Goal: Feedback & Contribution: Submit feedback/report problem

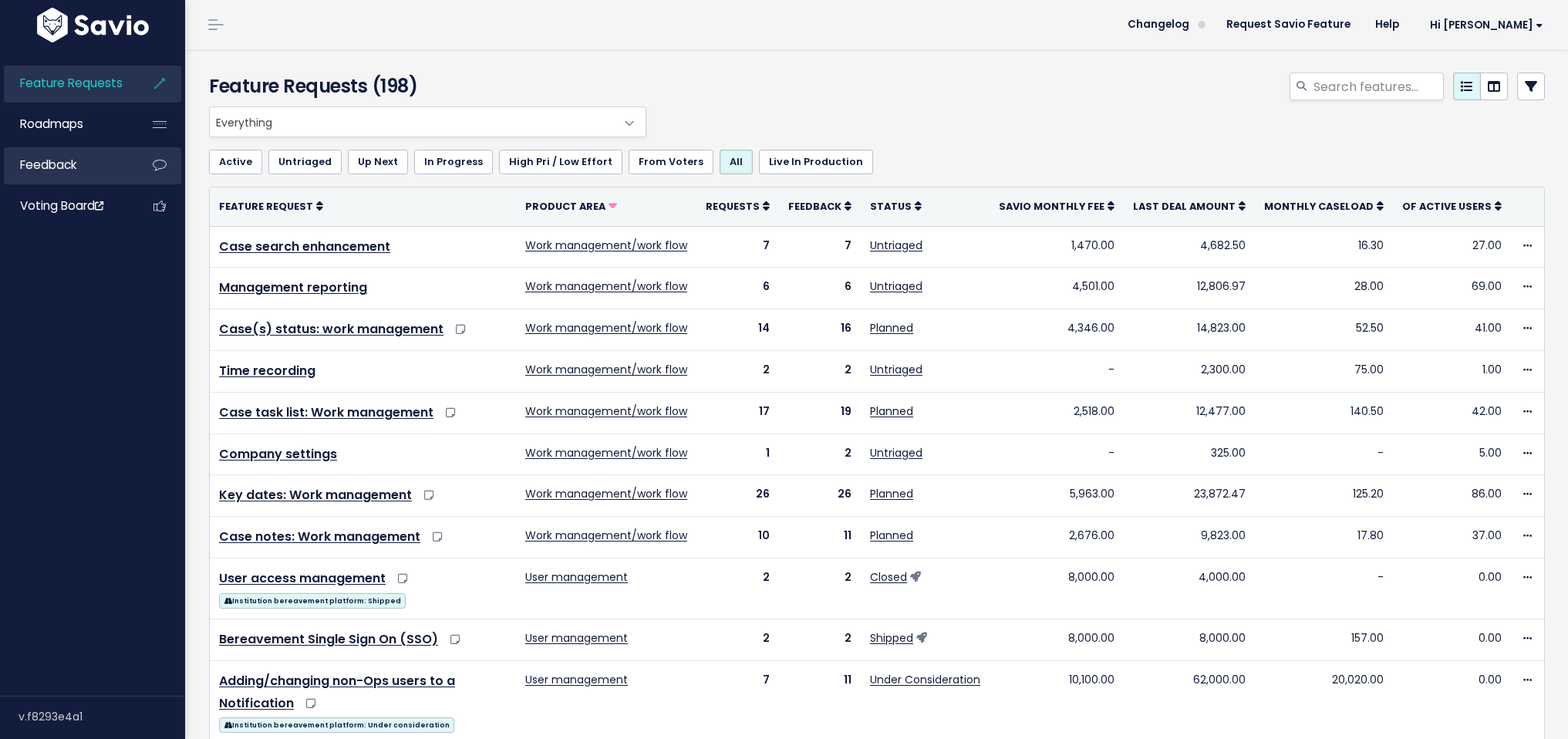
click at [126, 170] on link "Feedback" at bounding box center [66, 165] width 124 height 35
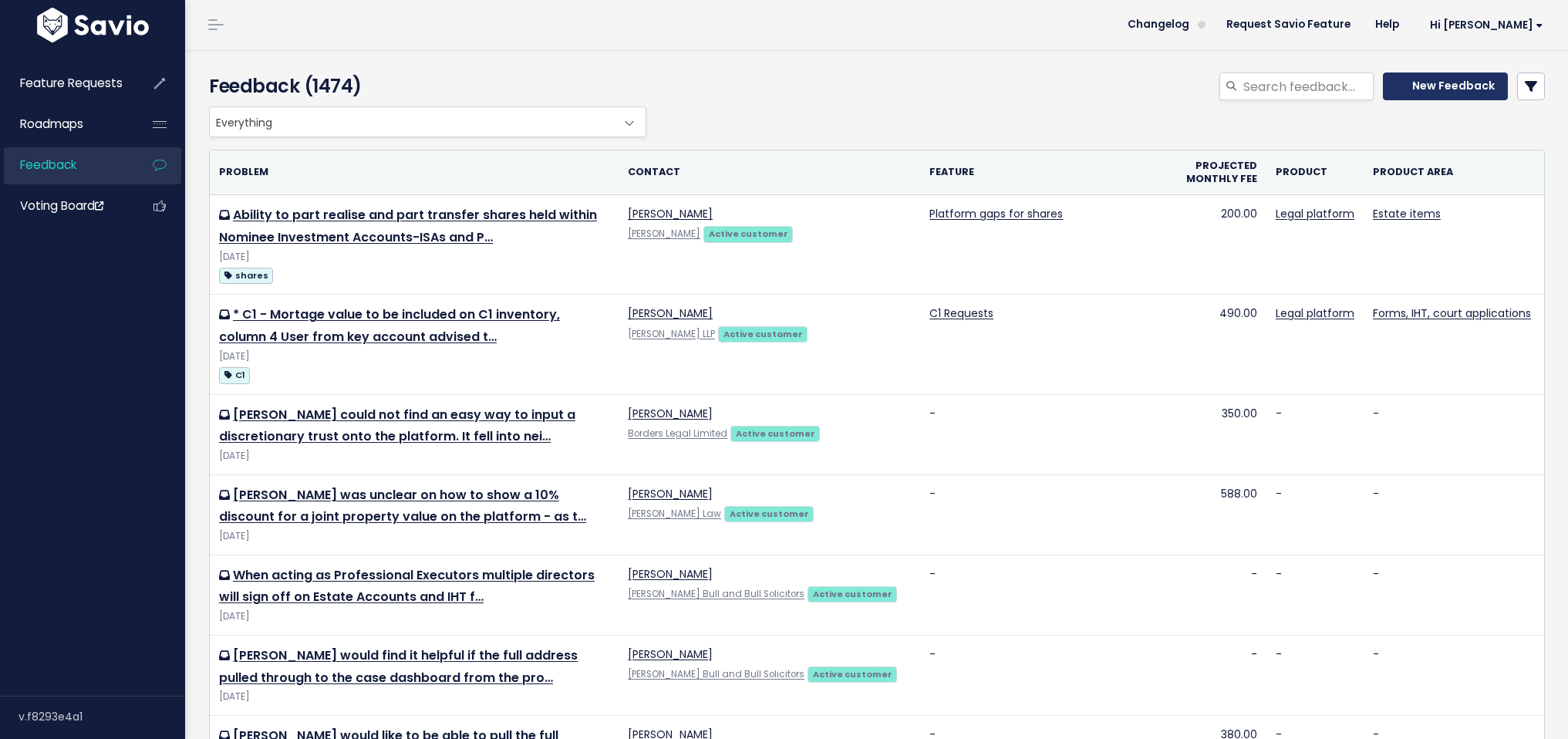
click at [1396, 86] on icon at bounding box center [1401, 86] width 10 height 11
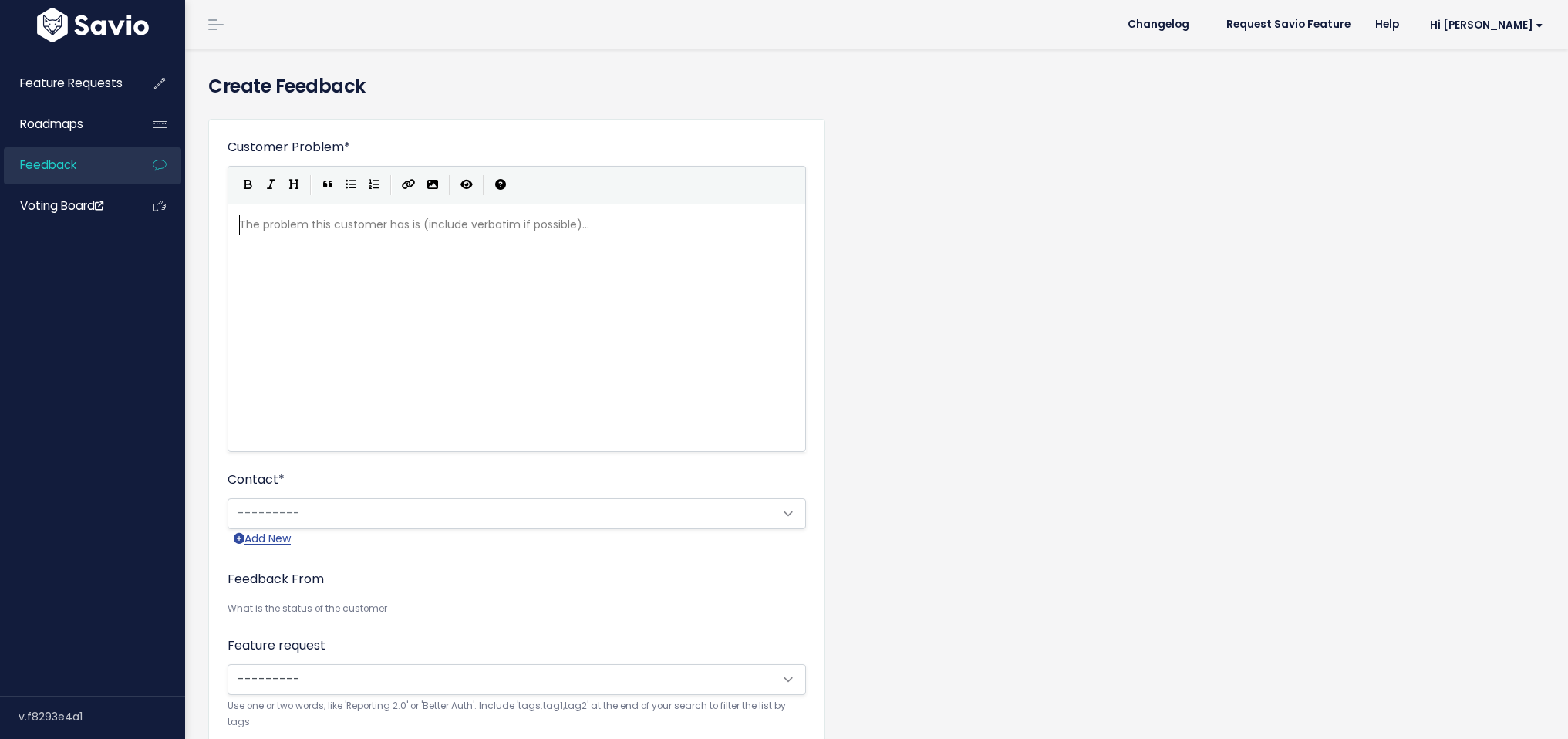
scroll to position [2, 0]
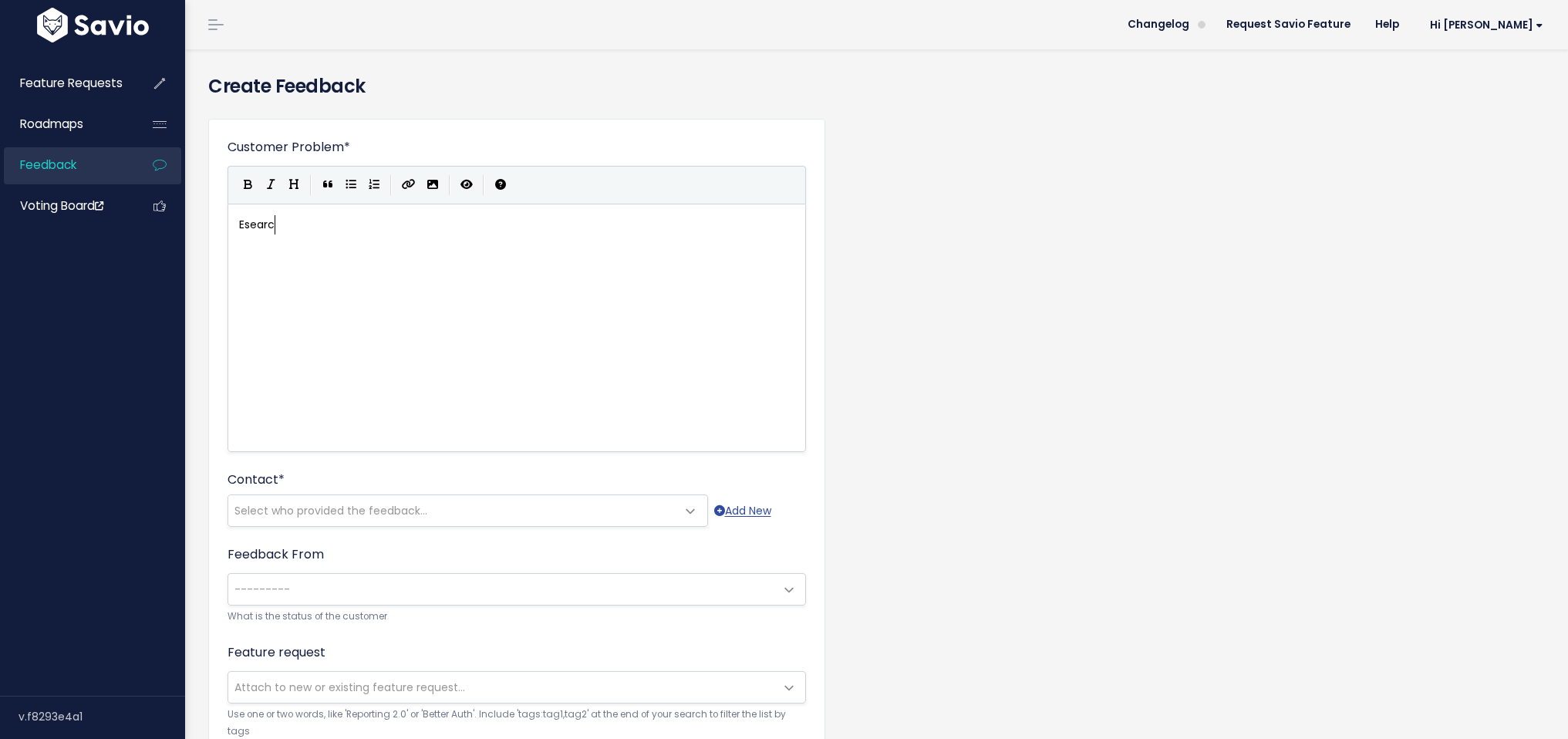
type textarea "Esearc"
type textarea "h integar"
type textarea "rations (e.g AML search of ID"
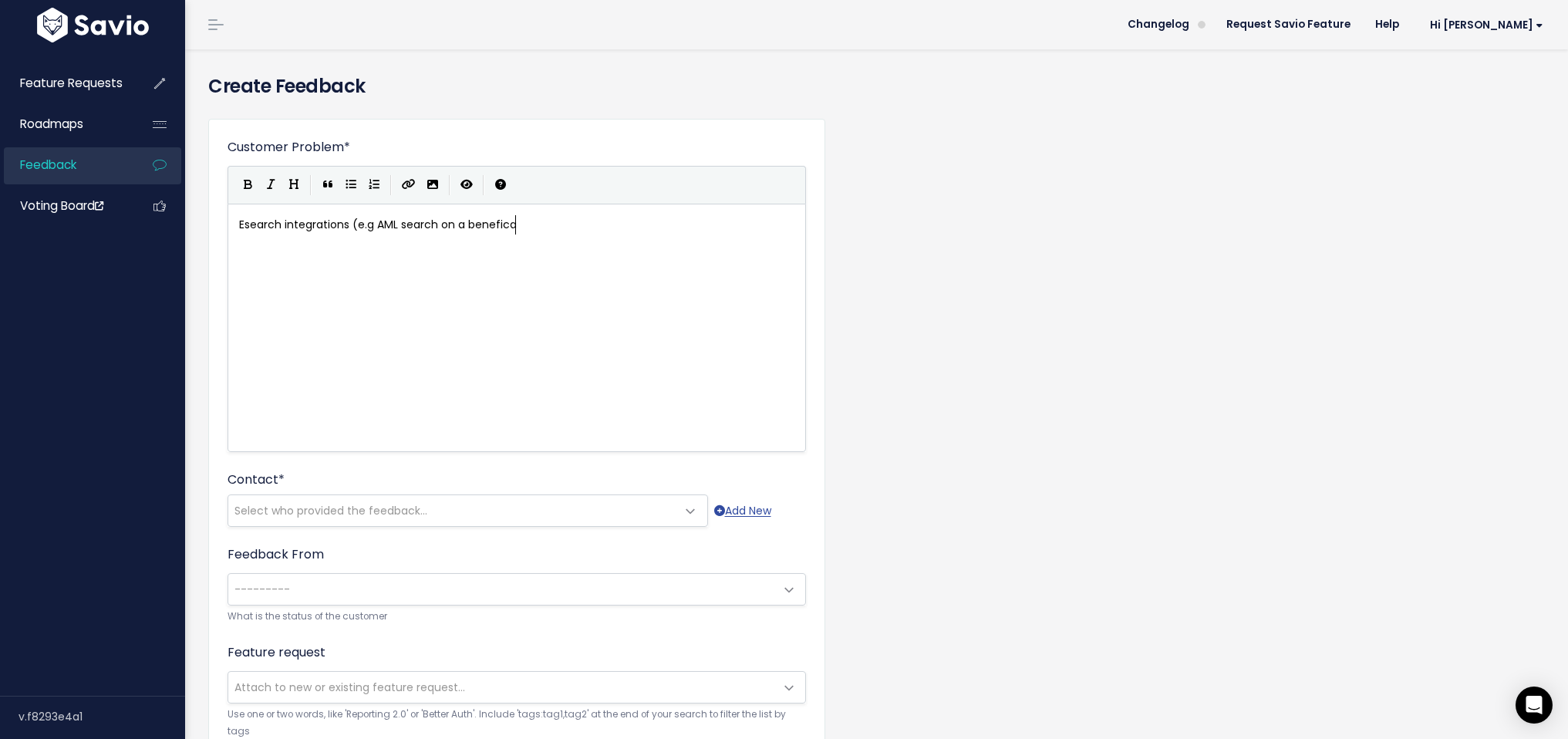
type textarea "on a beneficayr"
type textarea "("
type textarea ")"
click at [491, 217] on span "Esearch integrations (e.g AML search on a beneficayr)" at bounding box center [385, 224] width 293 height 15
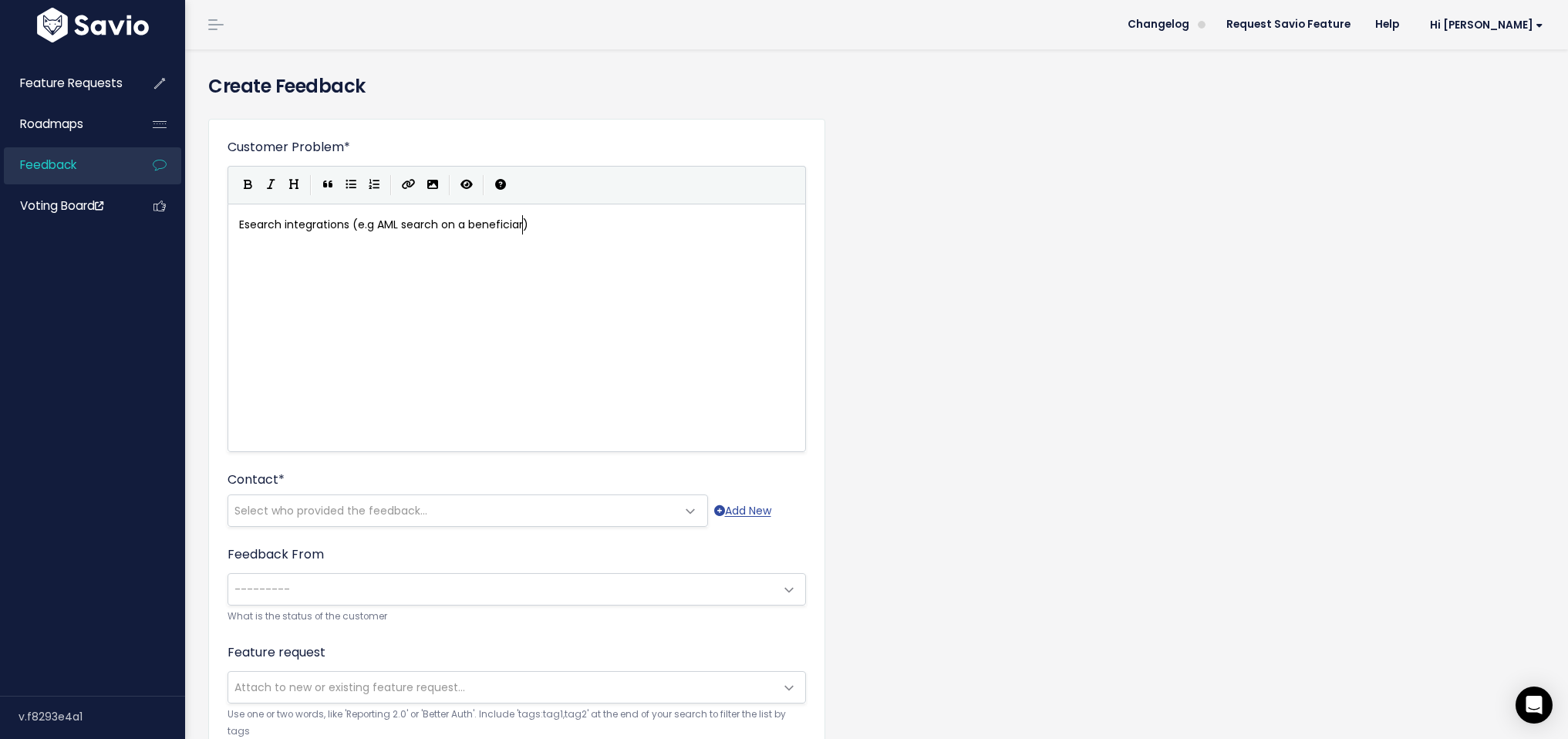
type textarea "beneficiary"
click at [546, 227] on pre "Esearch integrations (e.g AML search on a beneficiary)" at bounding box center [523, 225] width 573 height 19
type textarea "to save duplication of dfata"
type textarea "ata entry across syste"
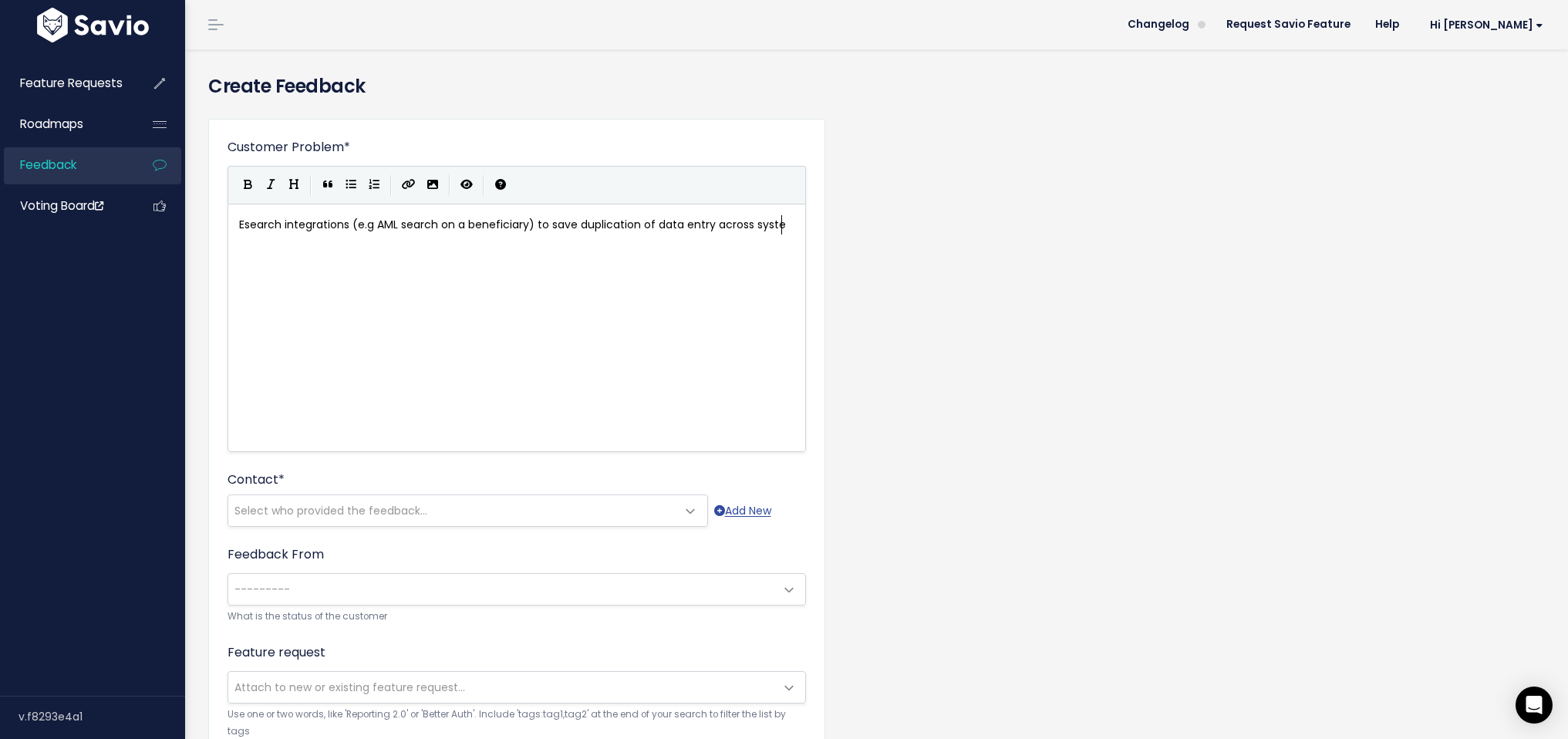
scroll to position [6, 16]
type textarea "ms"
click at [382, 516] on span "Select who provided the feedback..." at bounding box center [331, 510] width 193 height 15
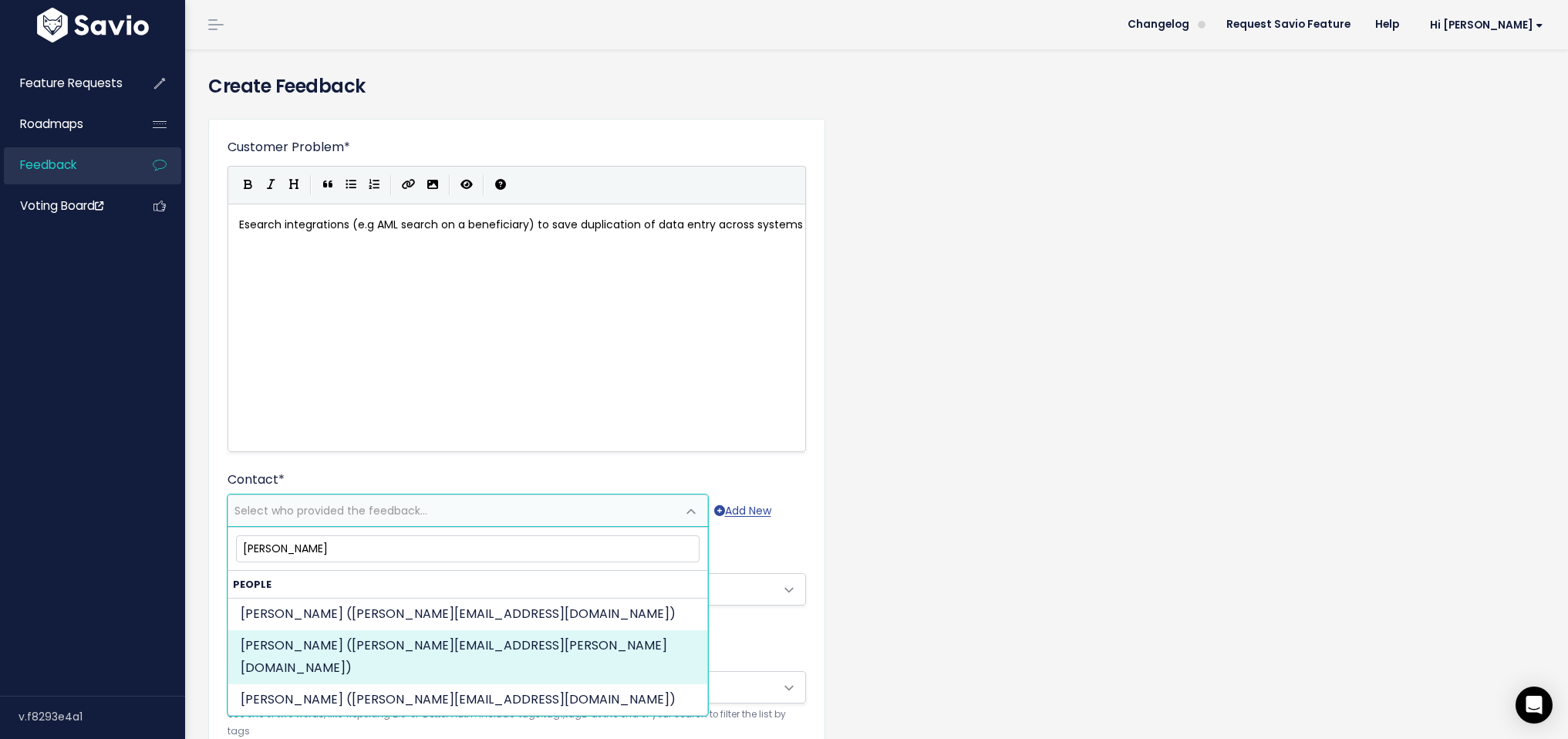
type input "[PERSON_NAME]"
select select "PROSPECT"
select select "56863157"
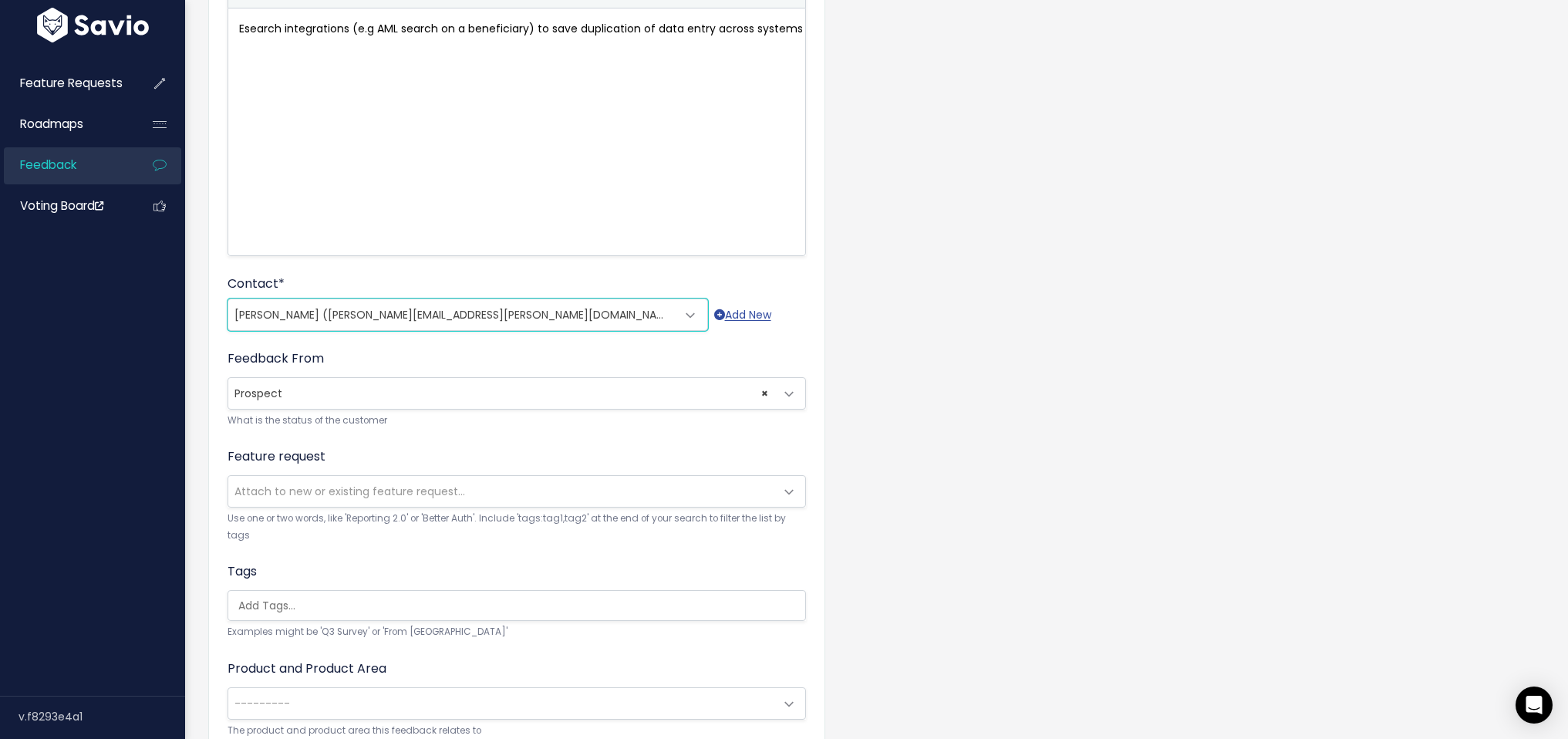
scroll to position [334, 0]
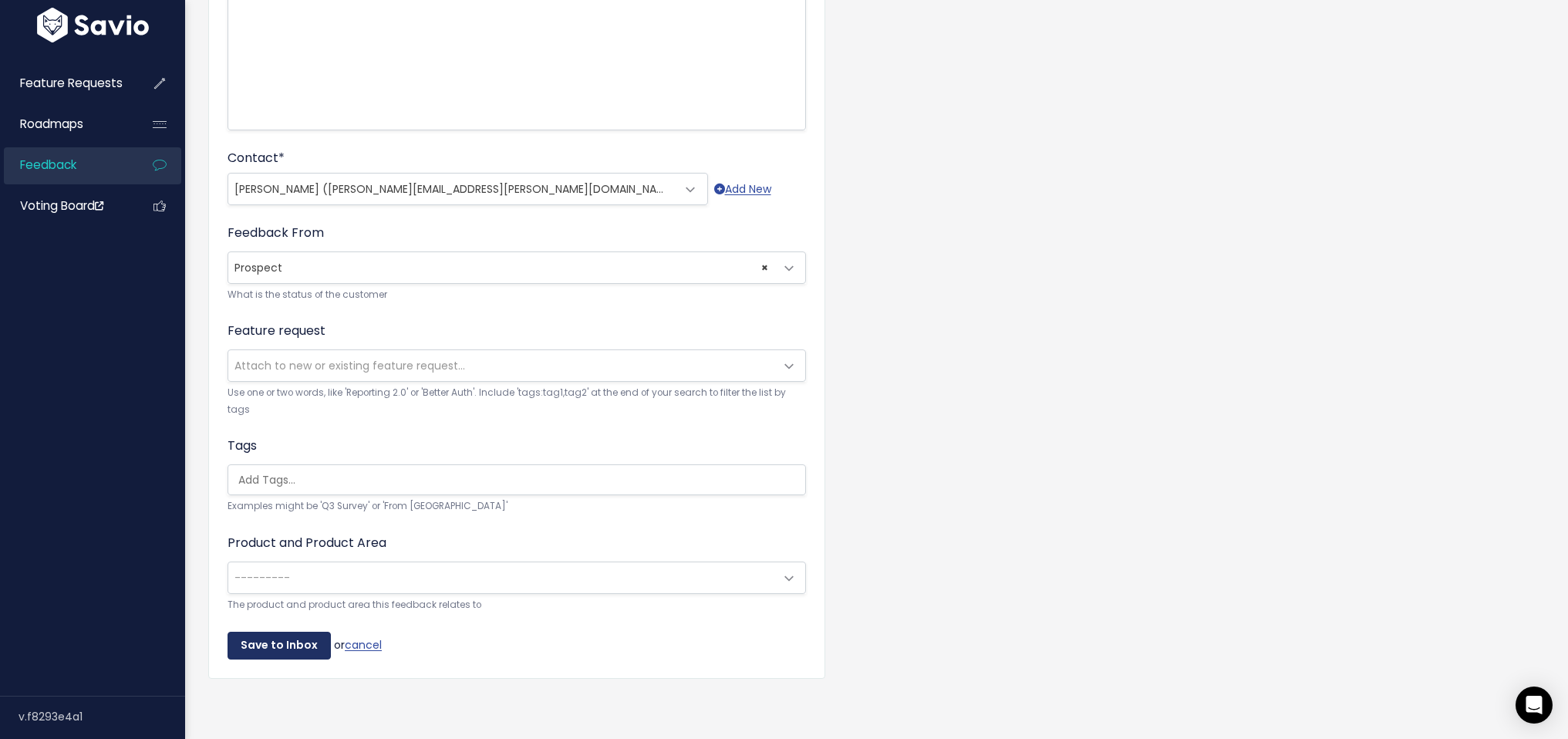
click at [298, 635] on input "Save to Inbox" at bounding box center [279, 646] width 104 height 28
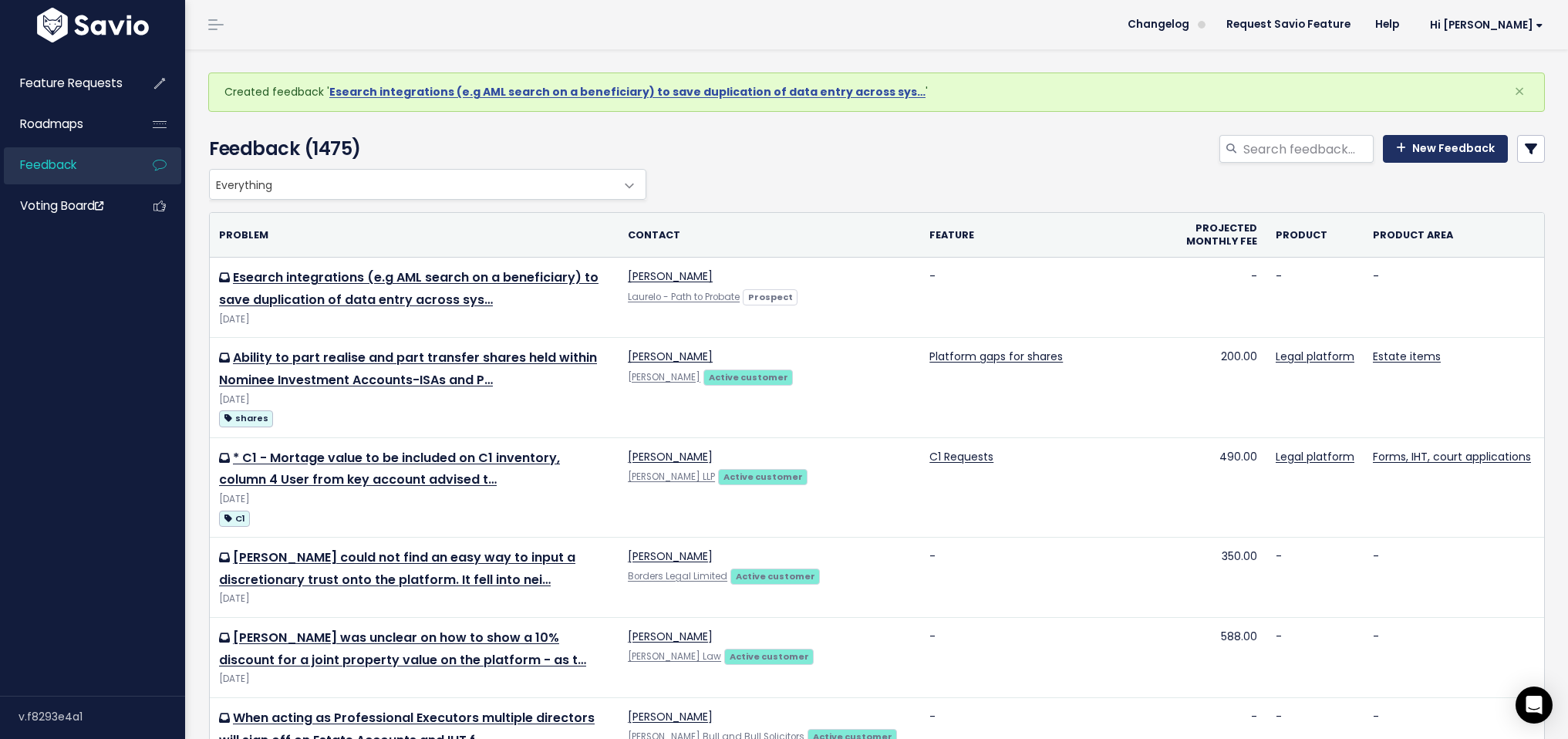
click at [1444, 148] on link "New Feedback" at bounding box center [1445, 148] width 125 height 28
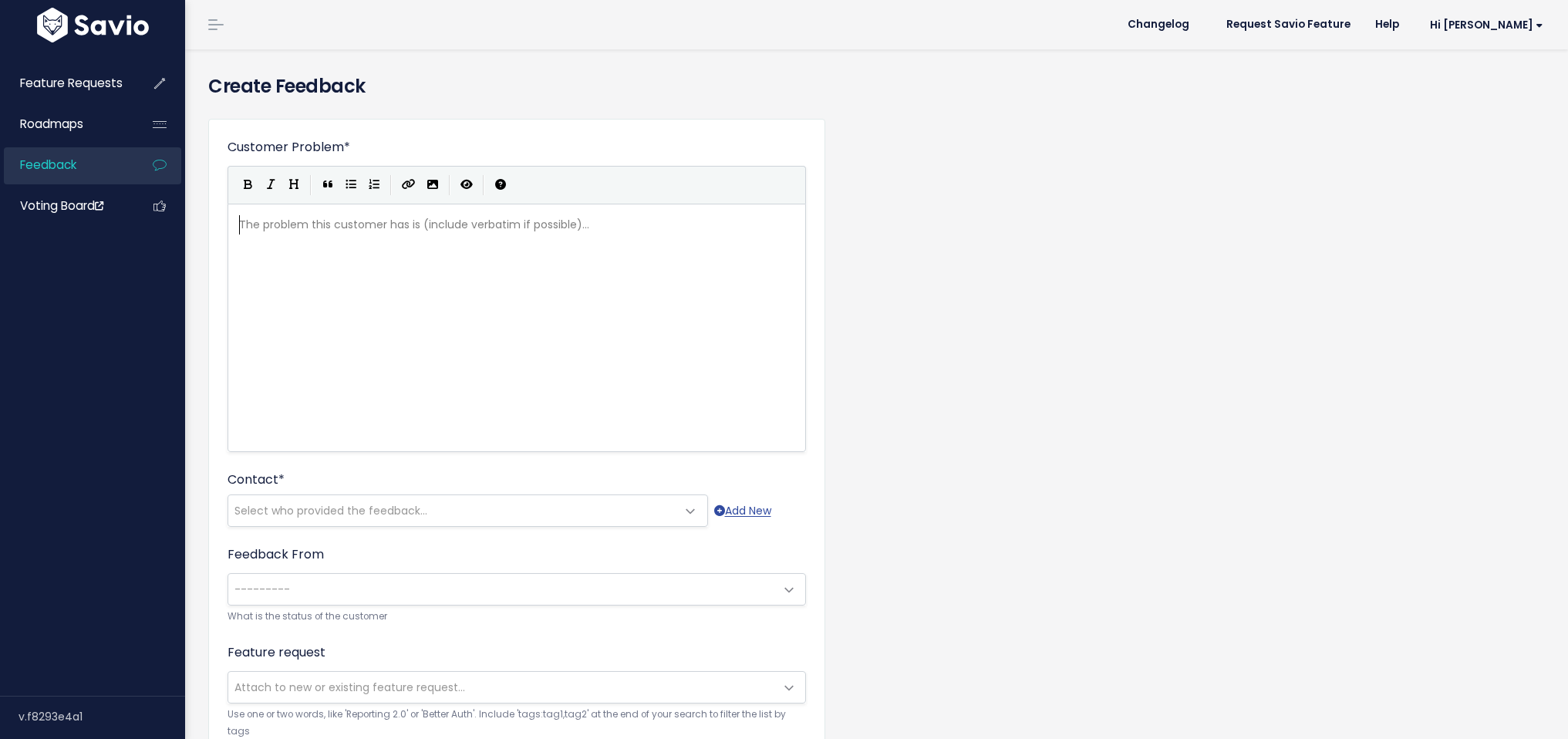
scroll to position [2, 0]
type textarea "AI to scan docs and"
type textarea "(e.g. bank statement"
type textarea ") and fins"
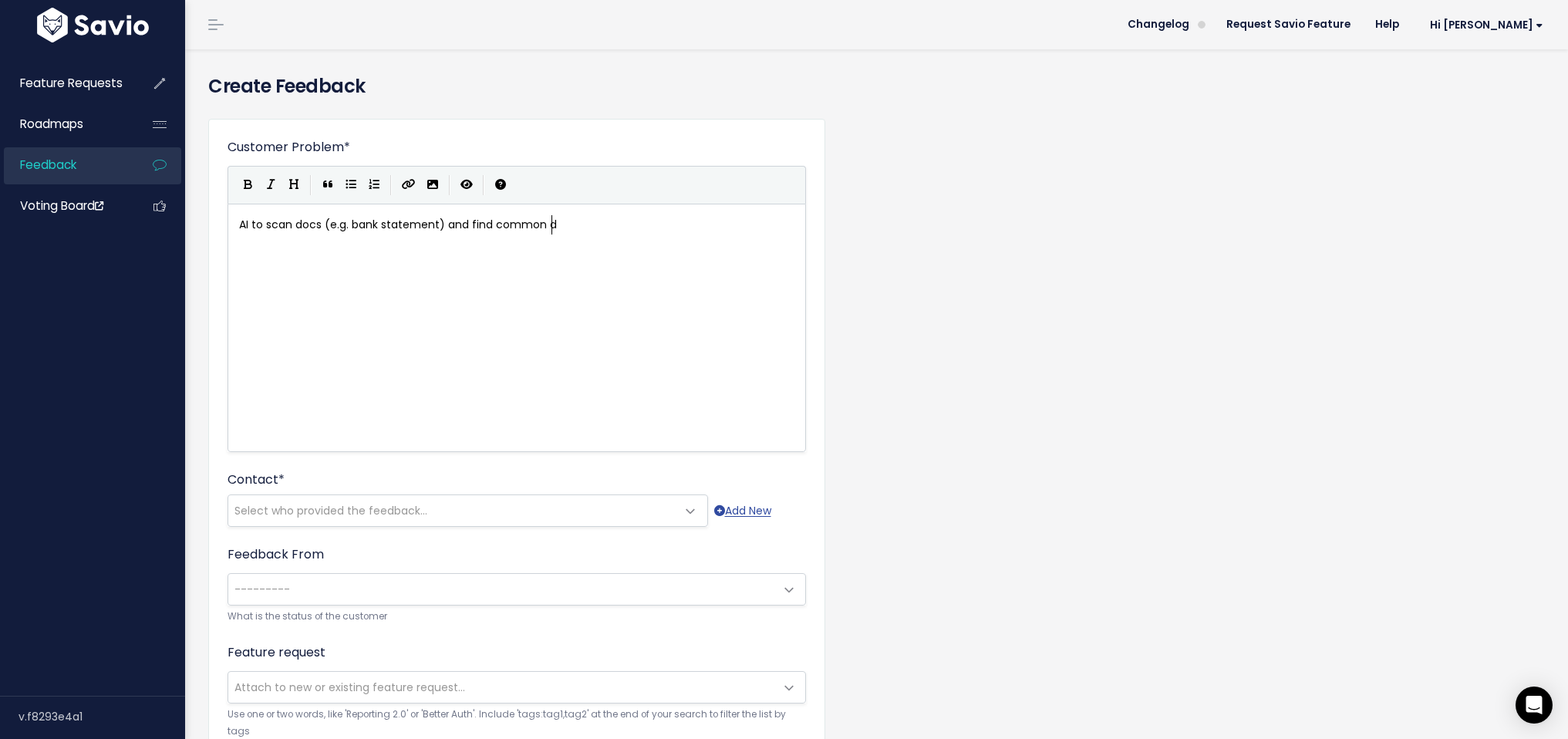
type textarea "d common dats"
type textarea "a to input in"
type textarea "to Exizent"
click at [494, 506] on span "Select who provided the feedback..." at bounding box center [452, 511] width 448 height 31
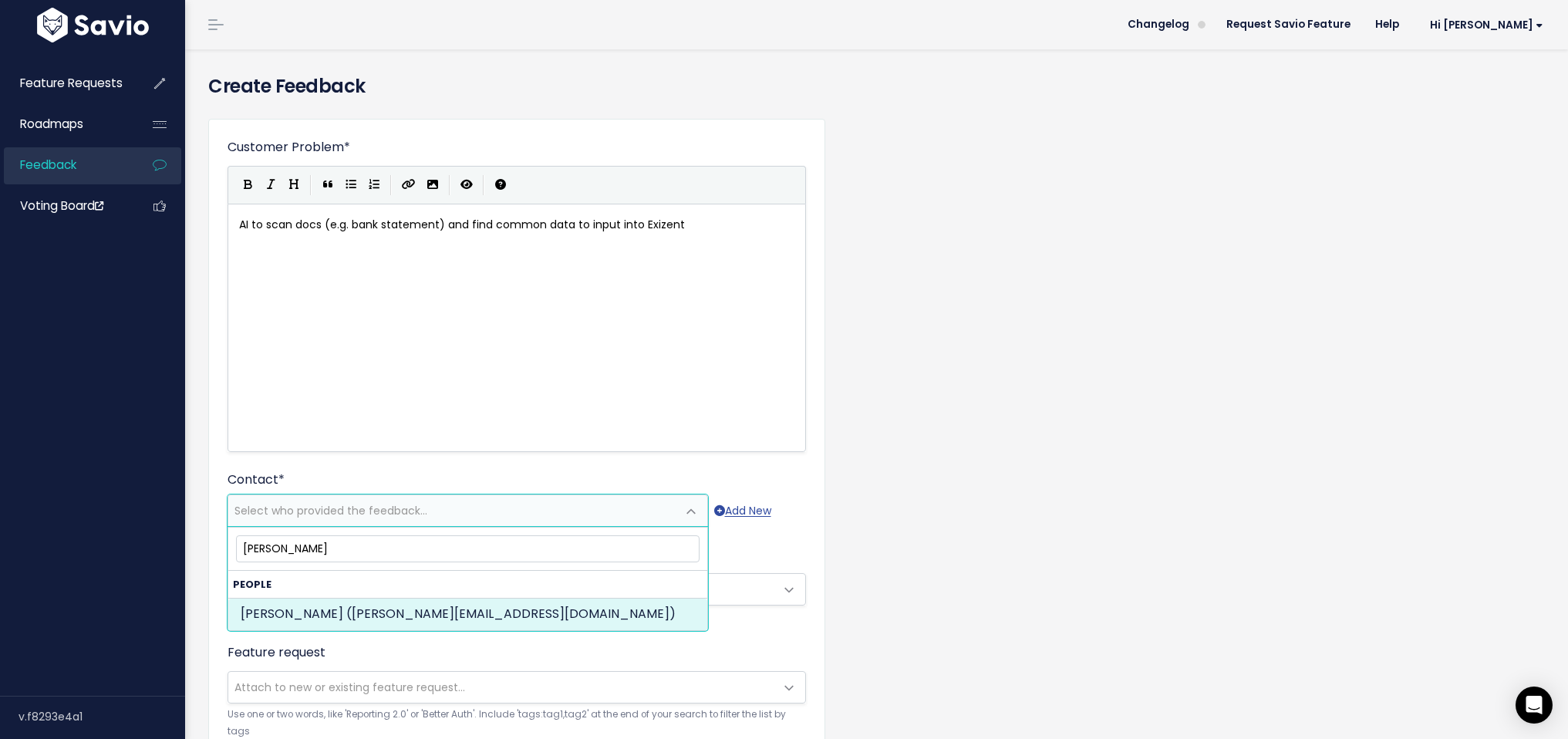
type input "kathryn love"
select select "PROSPECT"
select select "62896564"
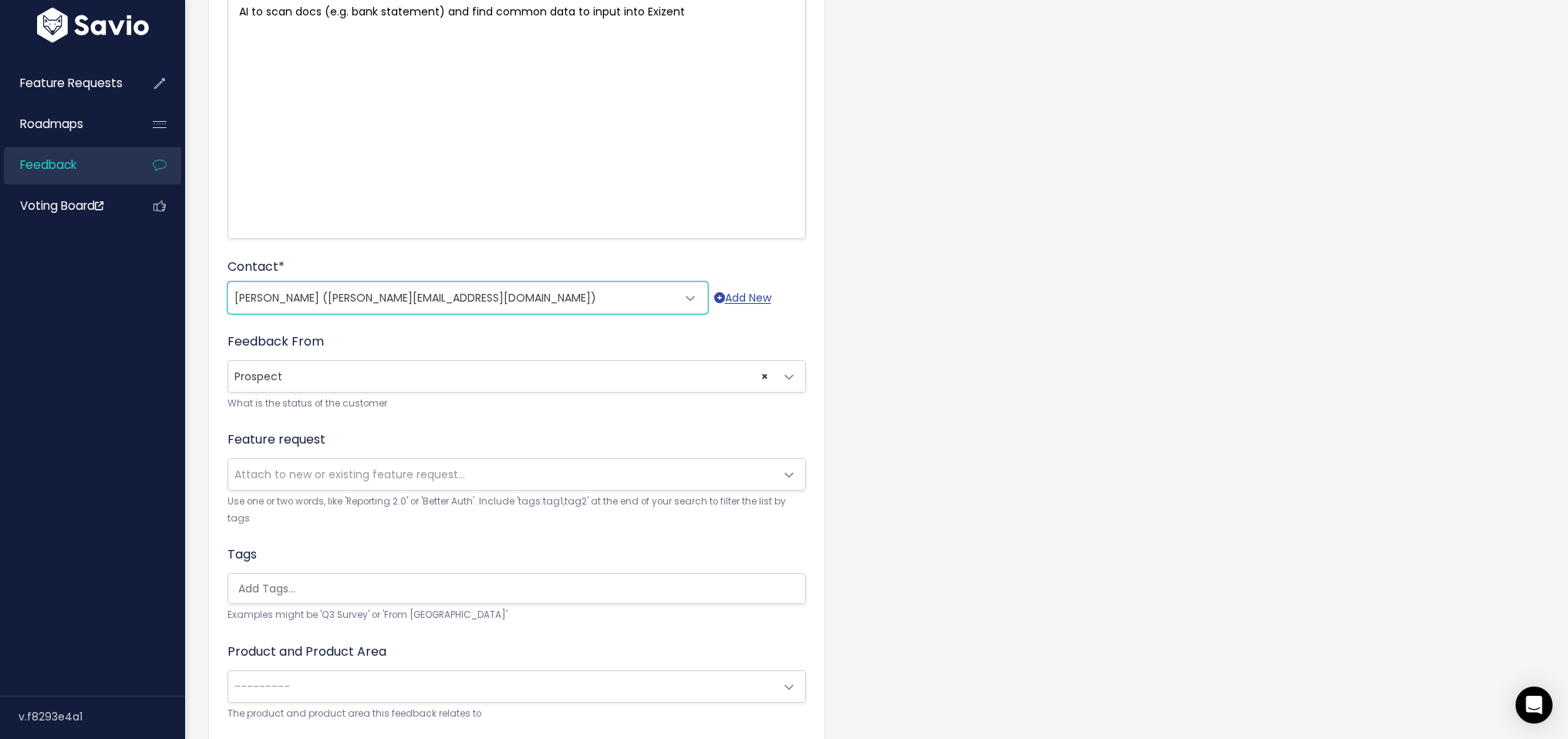
scroll to position [319, 0]
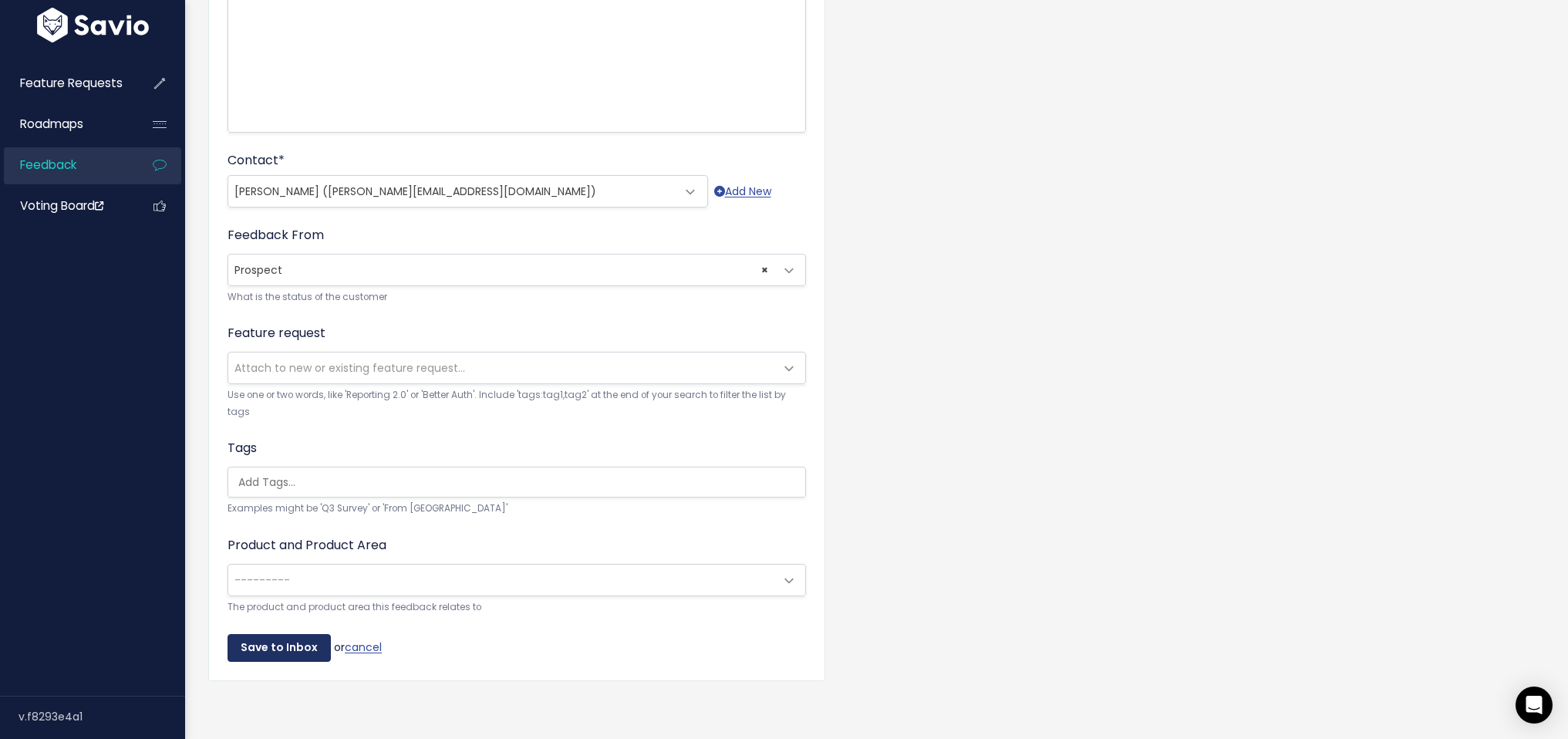
click at [244, 661] on input "Save to Inbox" at bounding box center [279, 648] width 104 height 28
